Goal: Feedback & Contribution: Submit feedback/report problem

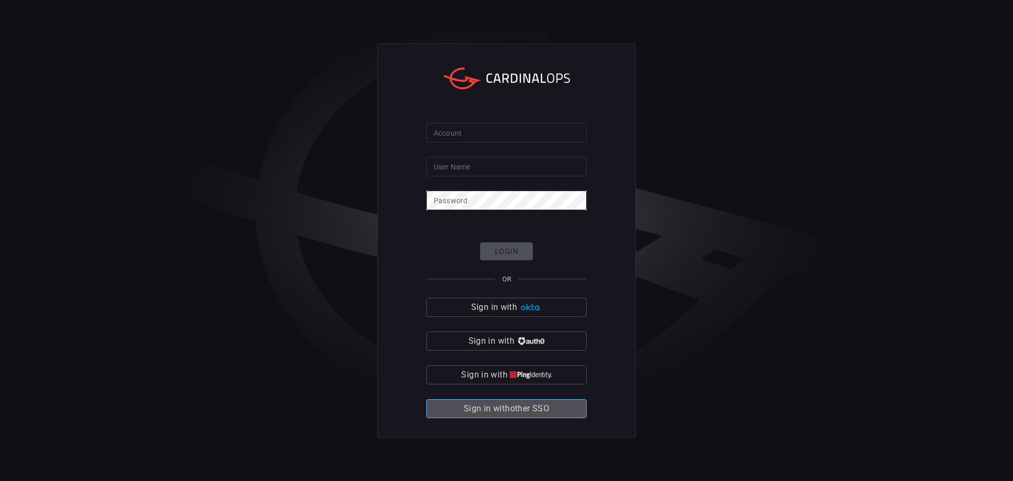
click at [507, 408] on span "Sign in with other SSO" at bounding box center [506, 408] width 85 height 15
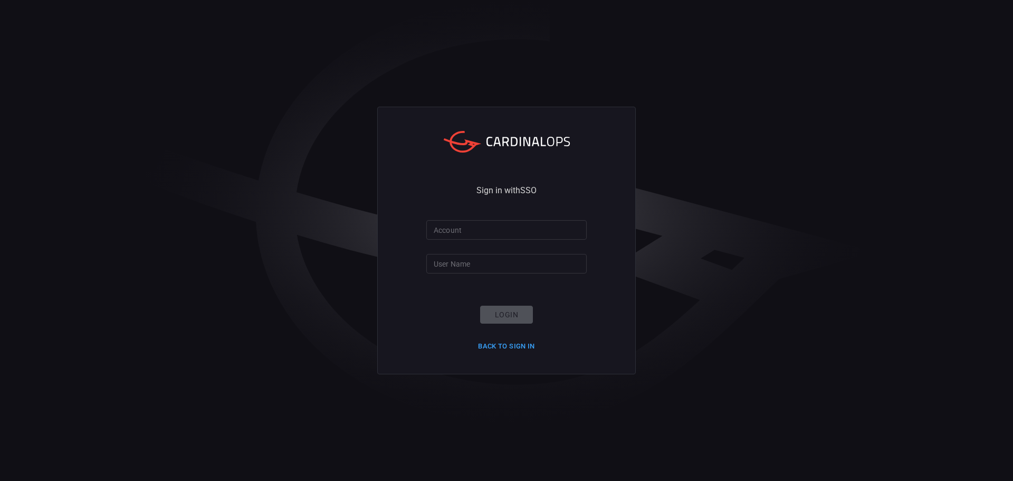
click at [459, 227] on input "Account" at bounding box center [506, 230] width 160 height 20
type input "smbc"
type input "[EMAIL_ADDRESS][DOMAIN_NAME]"
click button "Login" at bounding box center [506, 314] width 53 height 18
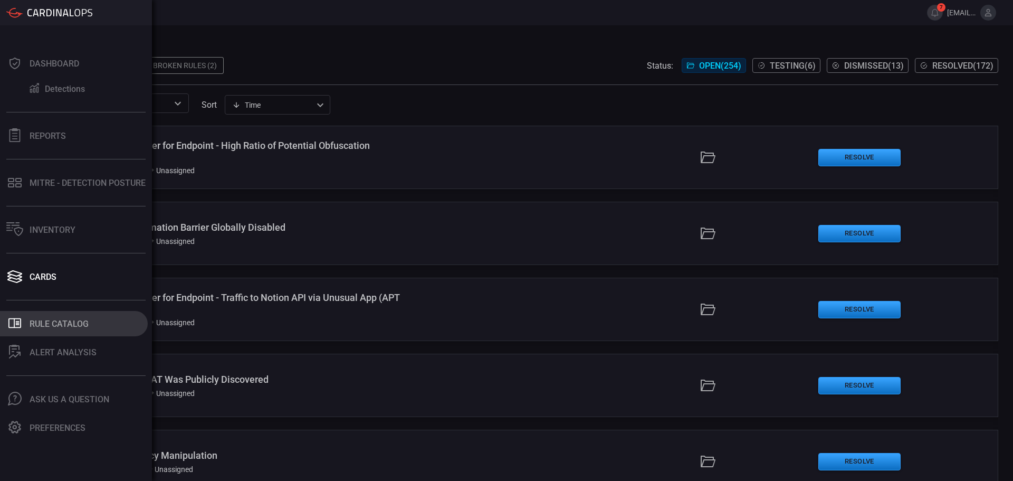
click at [51, 324] on div "Rule Catalog" at bounding box center [59, 324] width 59 height 10
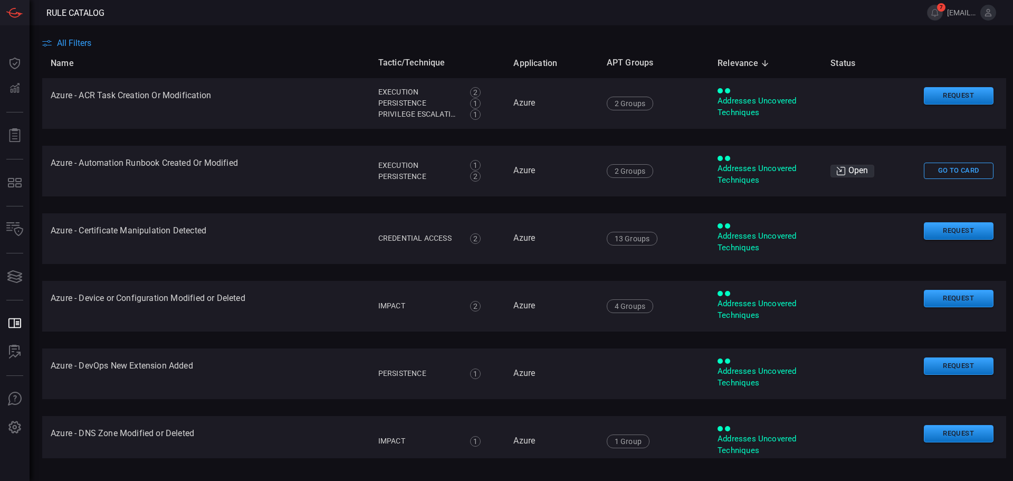
click at [324, 48] on th "Name" at bounding box center [206, 63] width 328 height 30
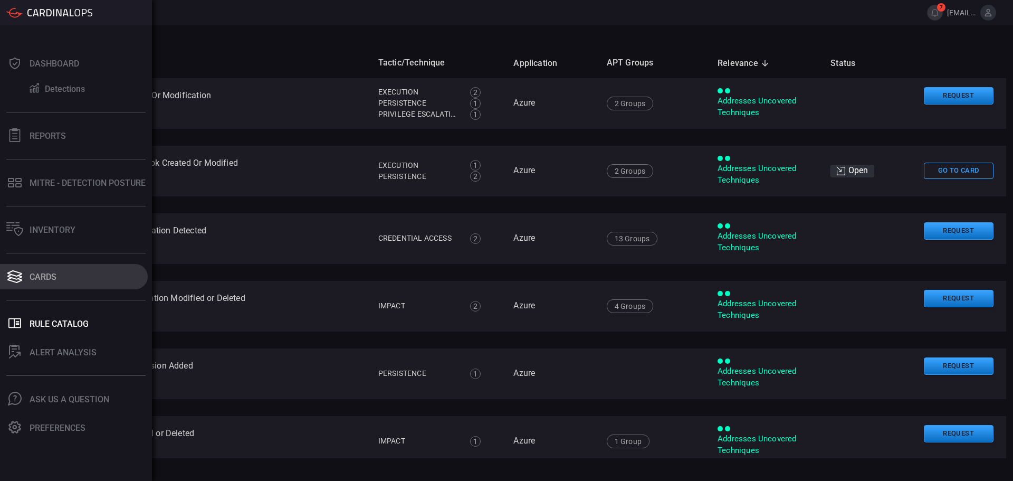
click at [53, 277] on div "Cards" at bounding box center [43, 277] width 27 height 10
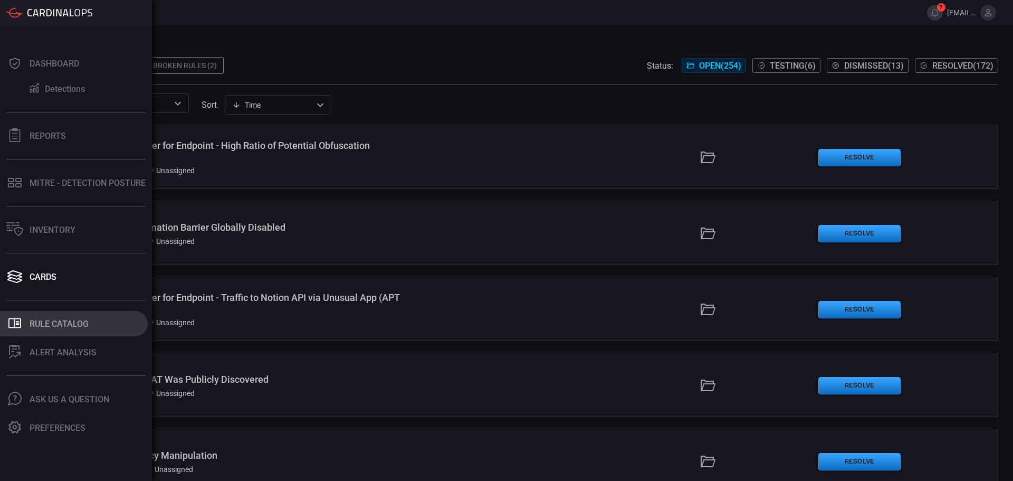
click at [53, 323] on div "Rule Catalog" at bounding box center [59, 324] width 59 height 10
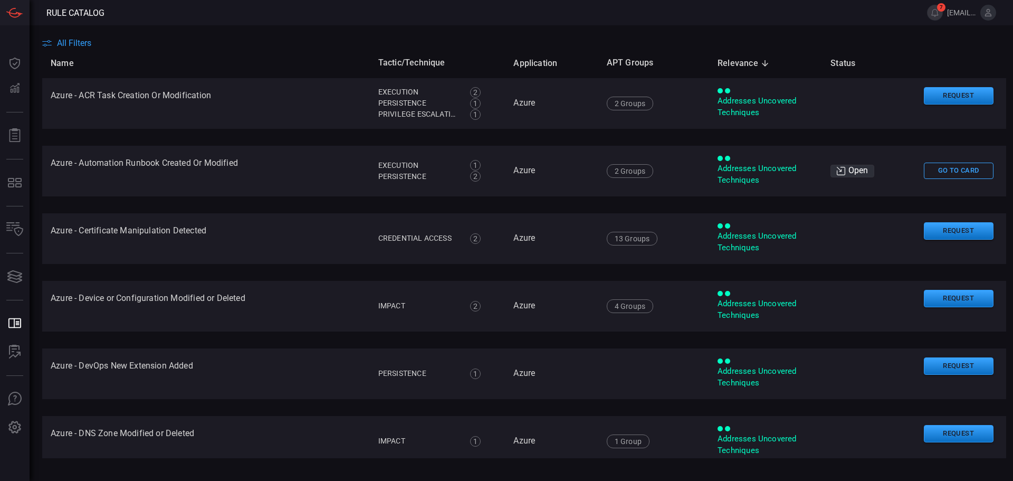
click at [58, 48] on th "Name" at bounding box center [206, 63] width 328 height 30
click at [65, 45] on span "All Filters" at bounding box center [74, 43] width 34 height 10
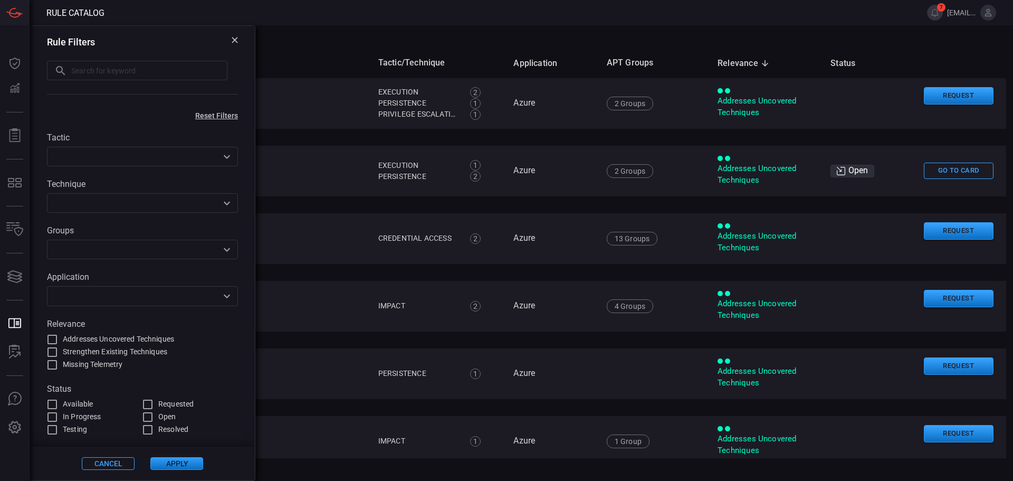
click at [94, 307] on div "Tactic ​ Technique ​ Groups ​ Application ​ Relevance Addresses Uncovered Techn…" at bounding box center [142, 278] width 225 height 316
click at [227, 297] on icon "Open" at bounding box center [227, 296] width 13 height 13
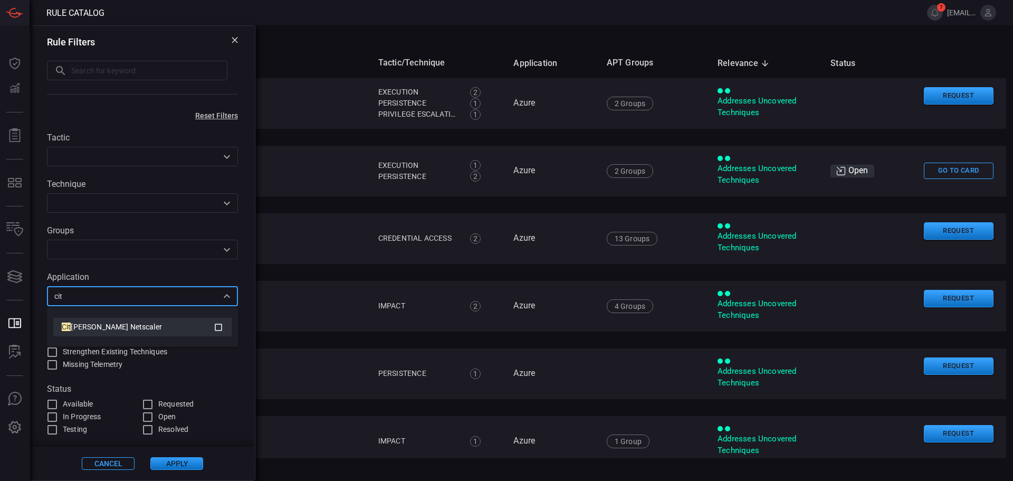
click at [211, 328] on div "Cit [PERSON_NAME] Netscaler" at bounding box center [138, 326] width 152 height 11
type input "cit"
click at [247, 294] on div "Tactic ​ Technique ​ Groups ​ Application 1 Items selected ​ Relevance Addresse…" at bounding box center [142, 278] width 225 height 316
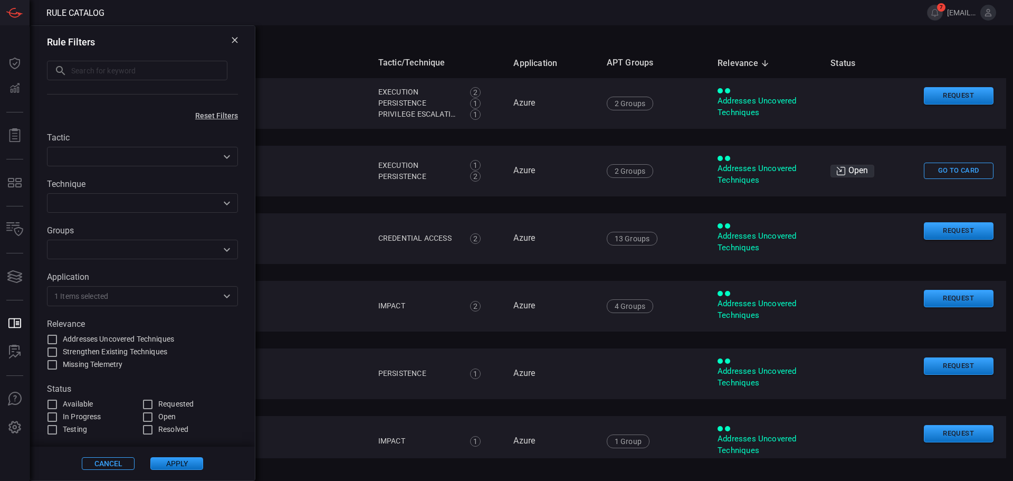
click at [187, 462] on button "Apply" at bounding box center [176, 463] width 53 height 13
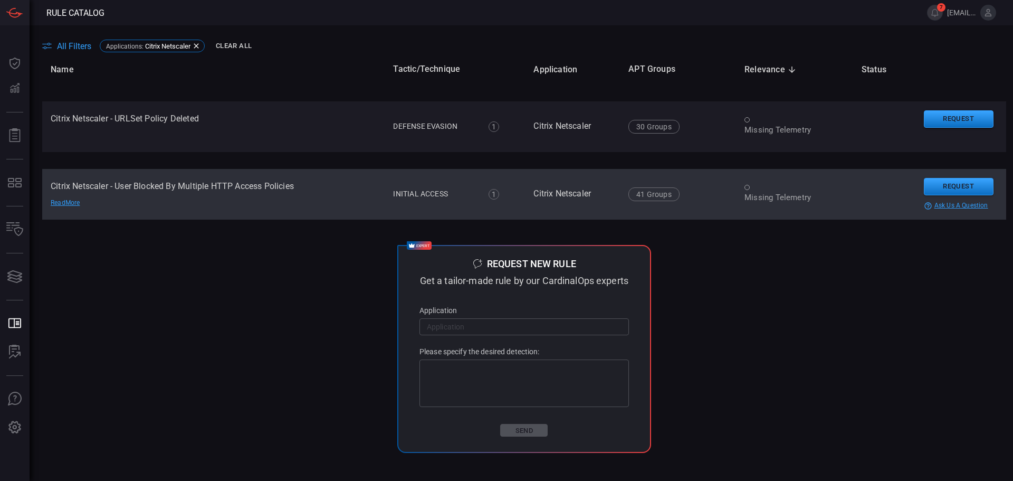
scroll to position [761, 0]
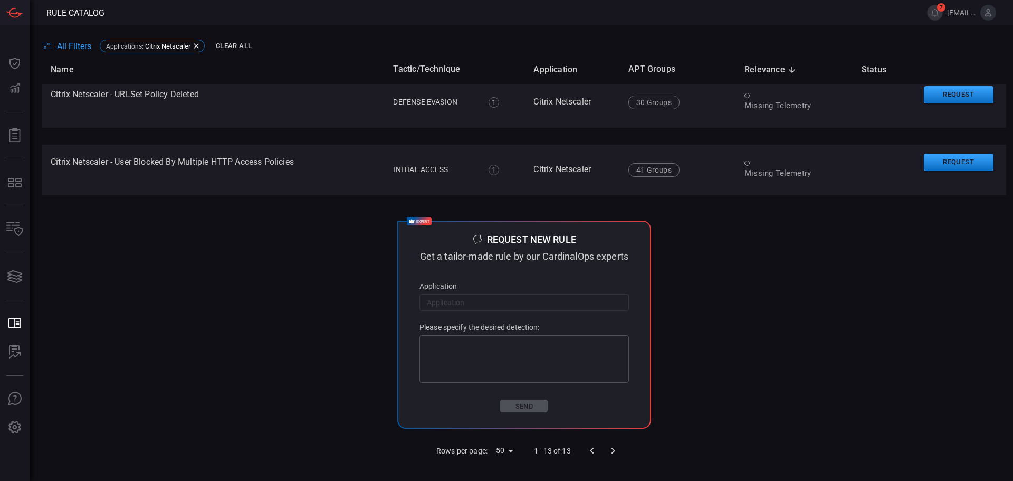
click at [452, 311] on input "text" at bounding box center [523, 302] width 209 height 20
drag, startPoint x: 146, startPoint y: 44, endPoint x: 477, endPoint y: 317, distance: 429.2
click at [481, 320] on main "All Filters Applications : Citrix Netscaler Clear All Name Tactic/Technique App…" at bounding box center [506, 252] width 1013 height 455
drag, startPoint x: 470, startPoint y: 317, endPoint x: 477, endPoint y: 316, distance: 6.9
click at [470, 312] on input "text" at bounding box center [523, 302] width 209 height 20
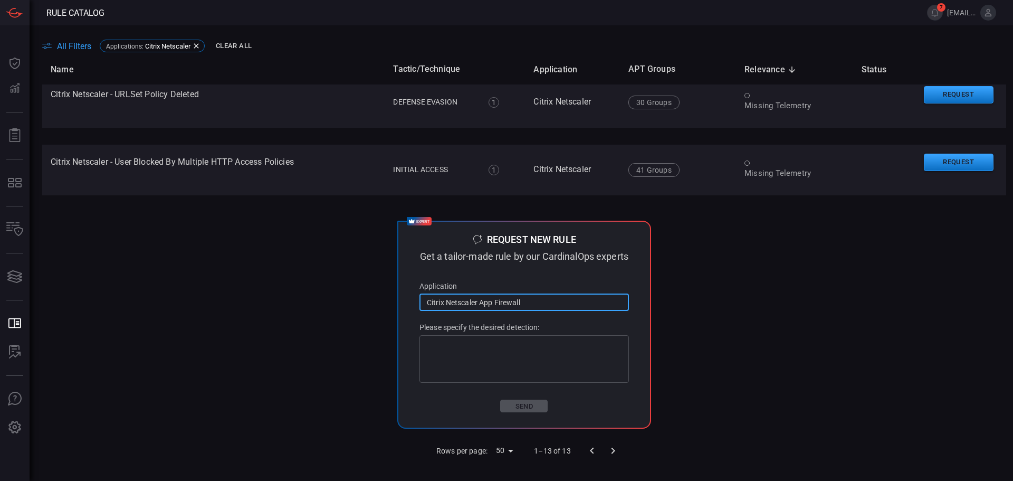
type input "Citrix Netscaler App Firewall"
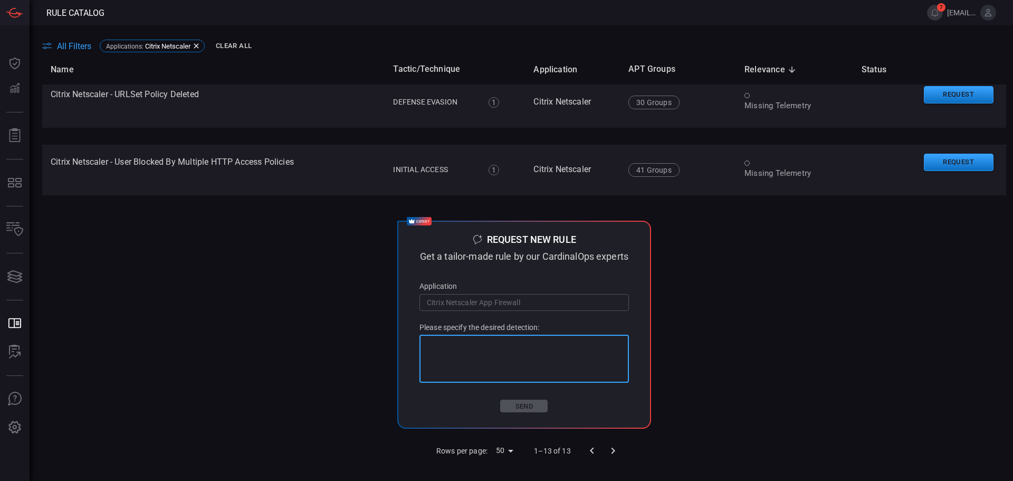
click at [585, 374] on textarea at bounding box center [524, 359] width 195 height 42
paste textarea "Rule for CVE-2025-7775 Zero Day Overflow Attempts"
click at [670, 385] on td "expert Request new rule Get a tailor-made rule by our CardinalOps experts Appli…" at bounding box center [524, 324] width 964 height 225
click at [612, 353] on textarea "Rule for CVE-2025-7775 Zero Day Overflow Attempts" at bounding box center [524, 359] width 195 height 42
click at [627, 330] on div "expert Request new rule Get a tailor-made rule by our CardinalOps experts Appli…" at bounding box center [524, 325] width 254 height 208
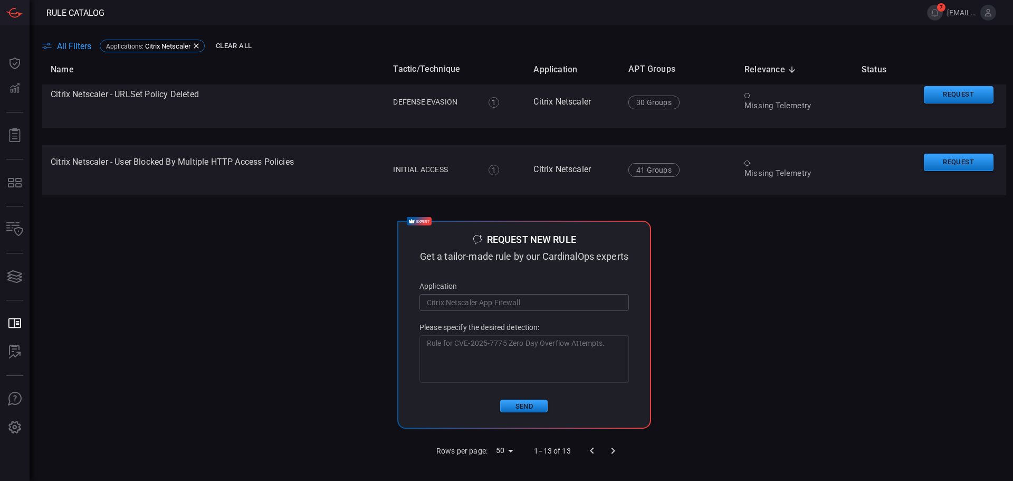
click at [613, 352] on textarea "Rule for CVE-2025-7775 Zero Day Overflow Attempts." at bounding box center [524, 359] width 195 height 42
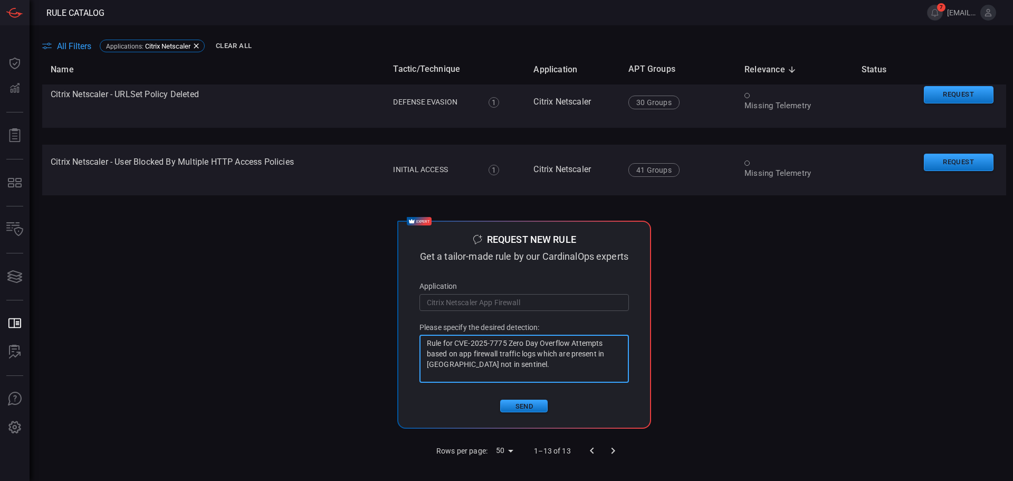
type textarea "Rule for CVE-2025-7775 Zero Day Overflow Attempts based on app firewall traffic…"
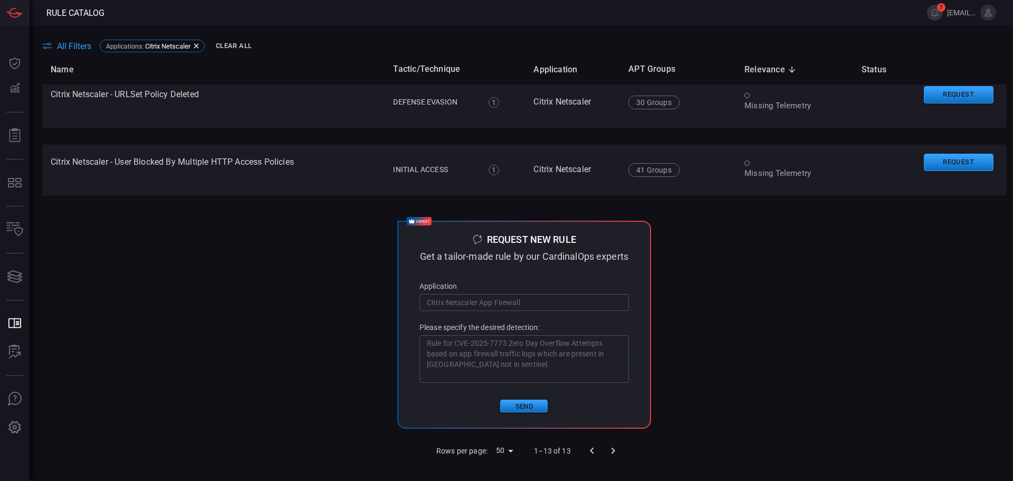
click at [657, 360] on td "expert Request new rule Get a tailor-made rule by our CardinalOps experts Appli…" at bounding box center [524, 324] width 964 height 225
click at [518, 412] on button "Send" at bounding box center [523, 405] width 47 height 13
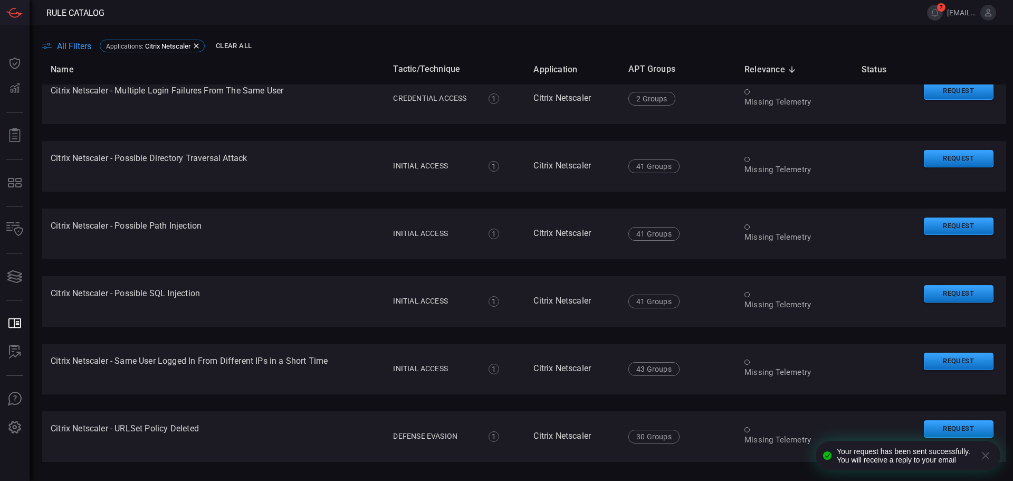
scroll to position [0, 0]
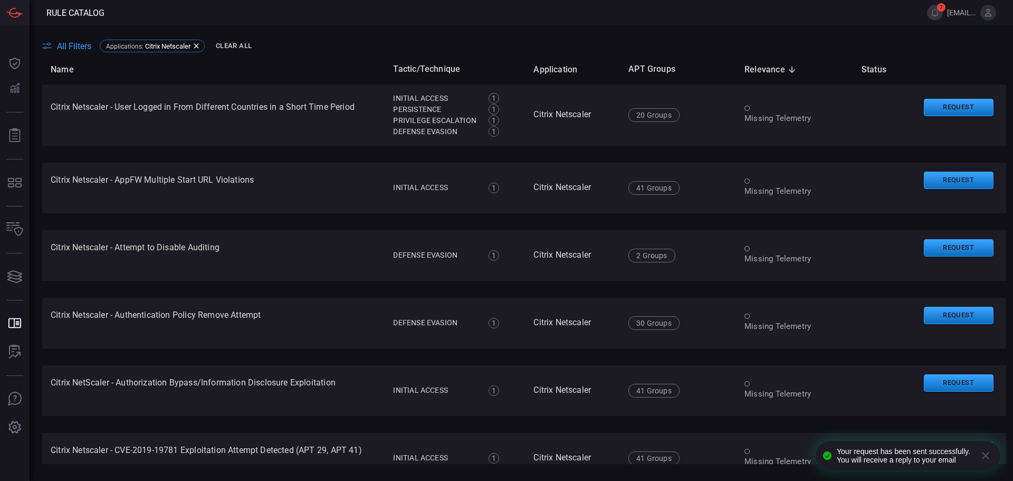
click at [199, 19] on span at bounding box center [509, 12] width 810 height 25
